Goal: Transaction & Acquisition: Subscribe to service/newsletter

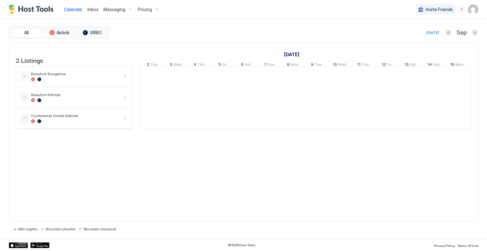
scroll to position [0, 353]
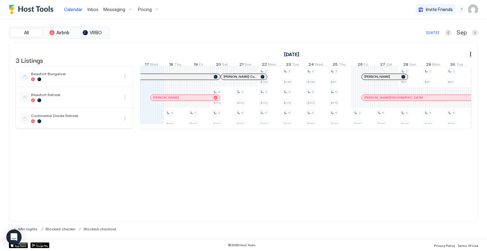
click at [146, 8] on span "Pricing" at bounding box center [145, 10] width 14 height 6
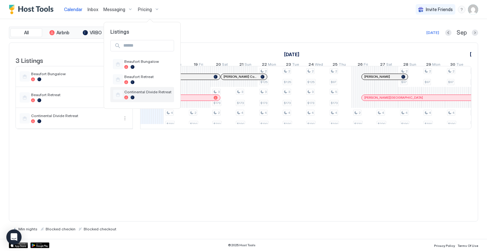
click at [142, 91] on span "Continental Divide Retreat" at bounding box center [147, 91] width 47 height 5
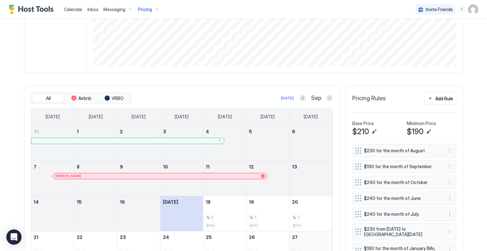
scroll to position [120, 0]
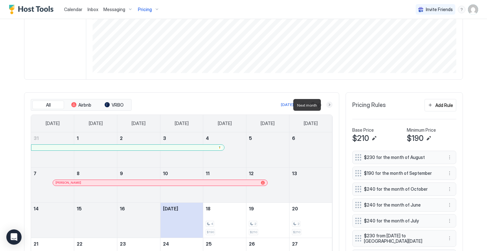
click at [327, 103] on button "Next month" at bounding box center [330, 105] width 6 height 6
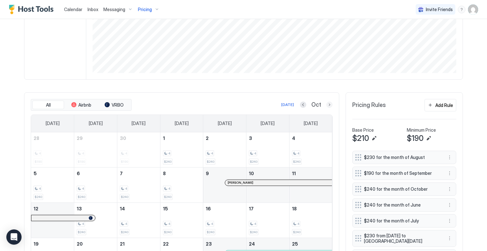
click at [327, 103] on button "Next month" at bounding box center [330, 105] width 6 height 6
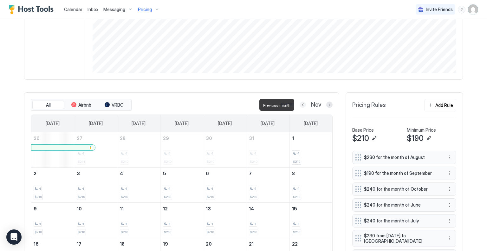
click at [300, 104] on button "Previous month" at bounding box center [303, 105] width 6 height 6
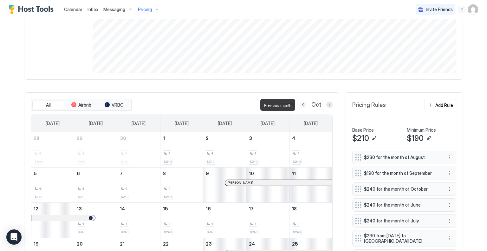
click at [300, 103] on button "Previous month" at bounding box center [303, 105] width 6 height 6
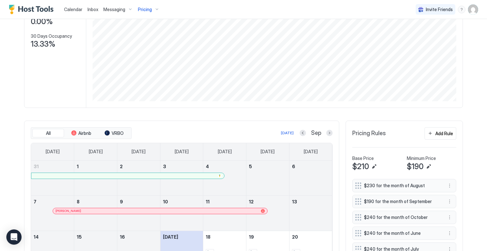
scroll to position [89, 0]
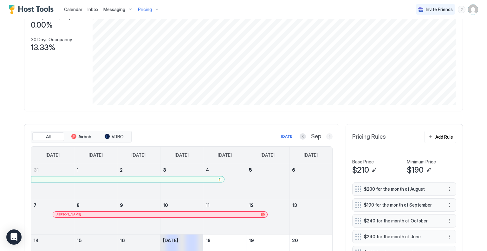
click at [329, 135] on button "Next month" at bounding box center [330, 136] width 6 height 6
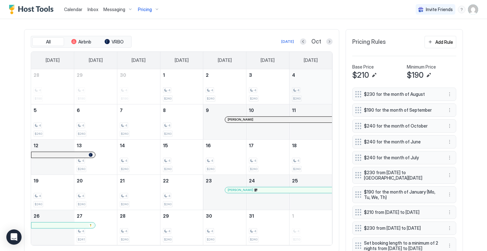
scroll to position [184, 0]
click at [302, 41] on button "Previous month" at bounding box center [303, 41] width 6 height 6
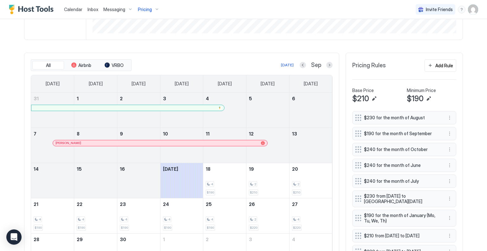
scroll to position [152, 0]
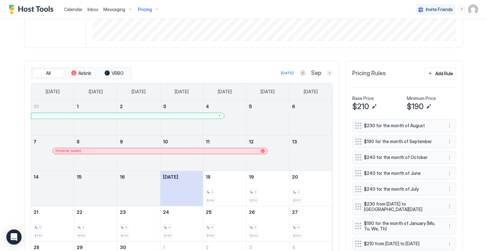
click at [327, 73] on button "Next month" at bounding box center [330, 73] width 6 height 6
